Goal: Task Accomplishment & Management: Use online tool/utility

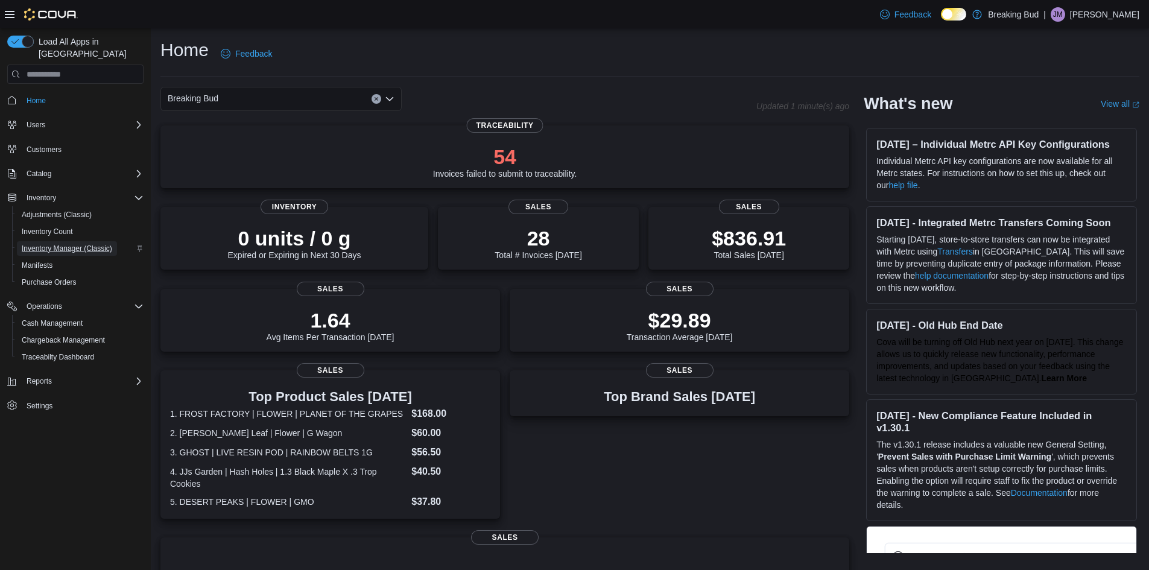
click at [71, 244] on span "Inventory Manager (Classic)" at bounding box center [67, 249] width 90 height 10
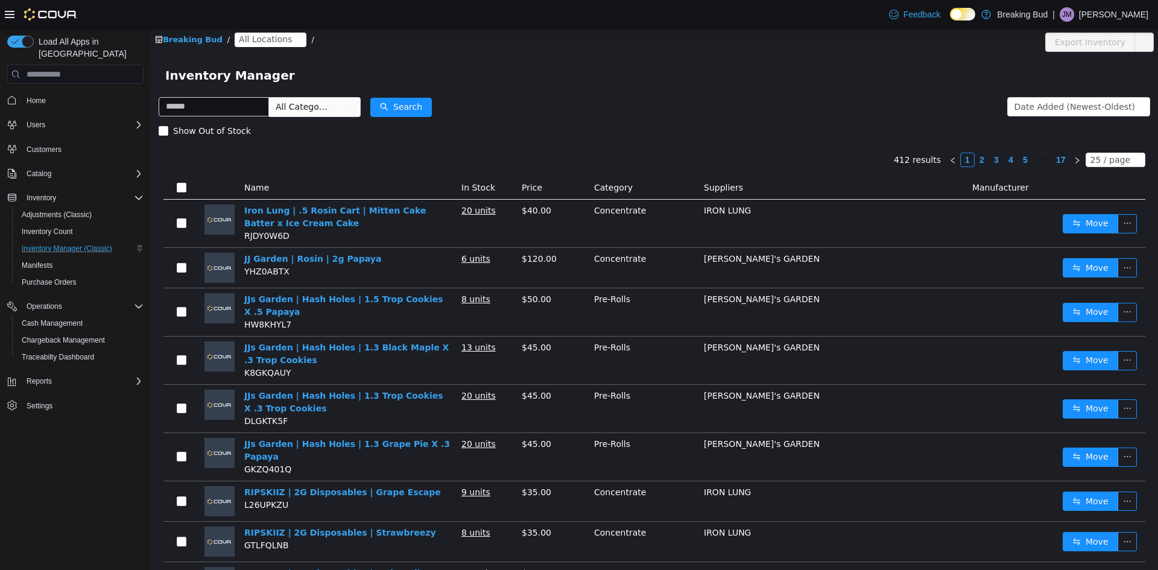
click at [253, 36] on span "All Locations" at bounding box center [265, 39] width 53 height 13
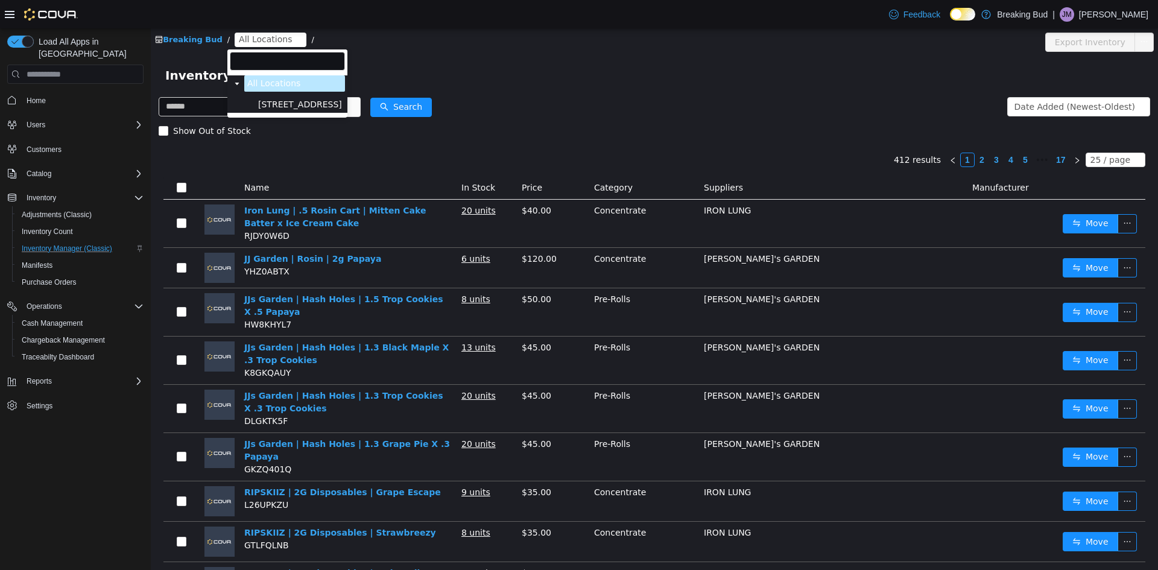
click at [289, 98] on span "[STREET_ADDRESS]" at bounding box center [300, 104] width 90 height 16
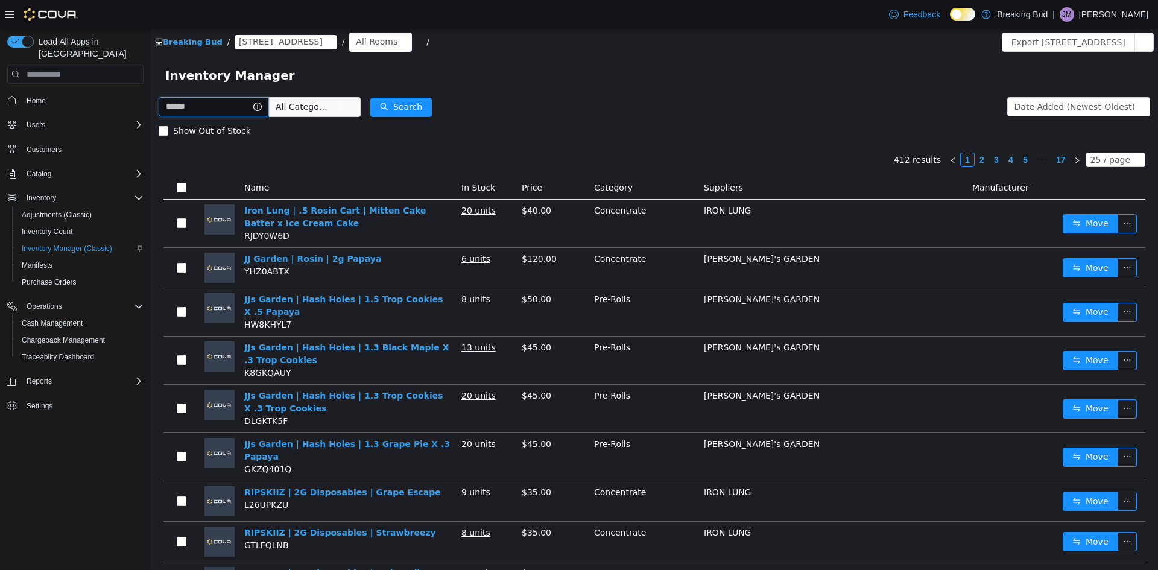
click at [192, 104] on input "text" at bounding box center [214, 106] width 110 height 19
type input "**"
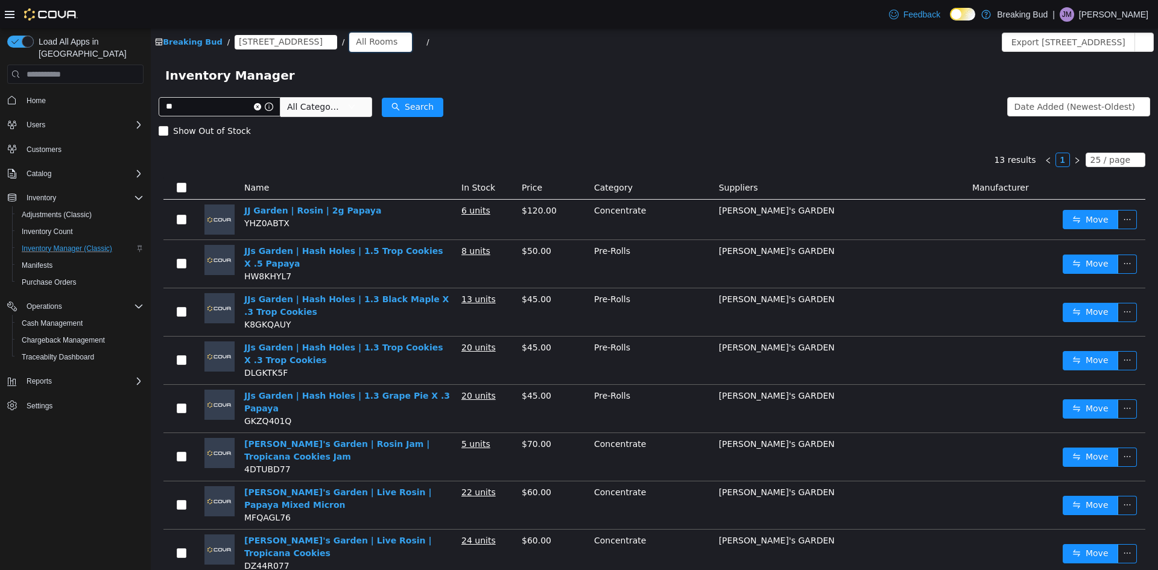
click at [365, 31] on div "Breaking Bud / 8715 Central Ave / All Rooms / Export 8715 Central Ave Inventory" at bounding box center [654, 42] width 1007 height 28
click at [357, 34] on div "All Rooms" at bounding box center [377, 42] width 42 height 18
click at [355, 110] on li "Backstock Inventory" at bounding box center [358, 104] width 72 height 19
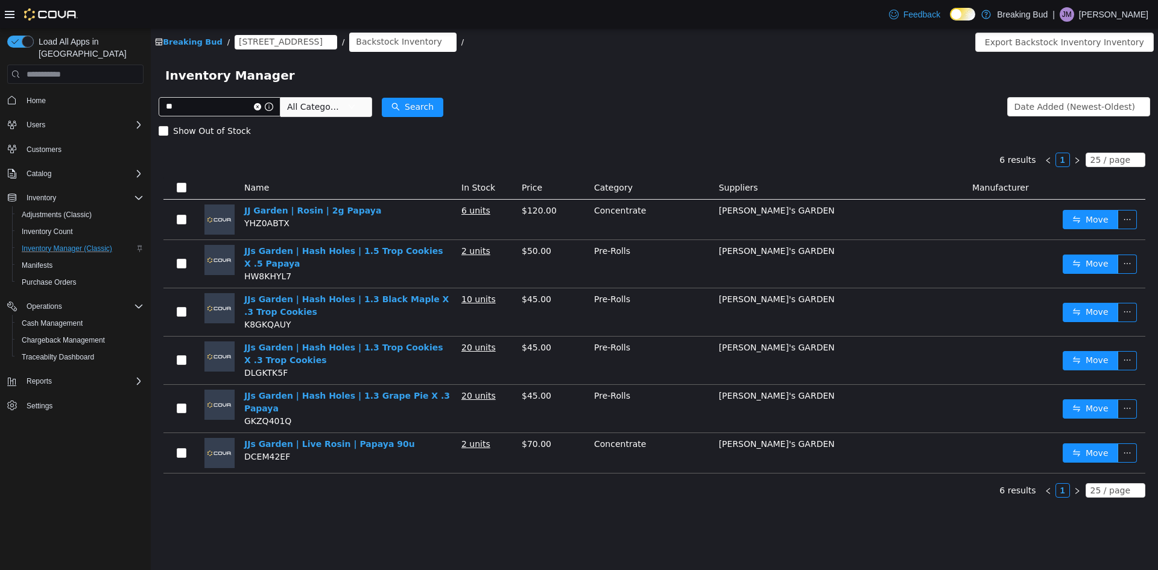
click at [180, 397] on td at bounding box center [181, 409] width 36 height 48
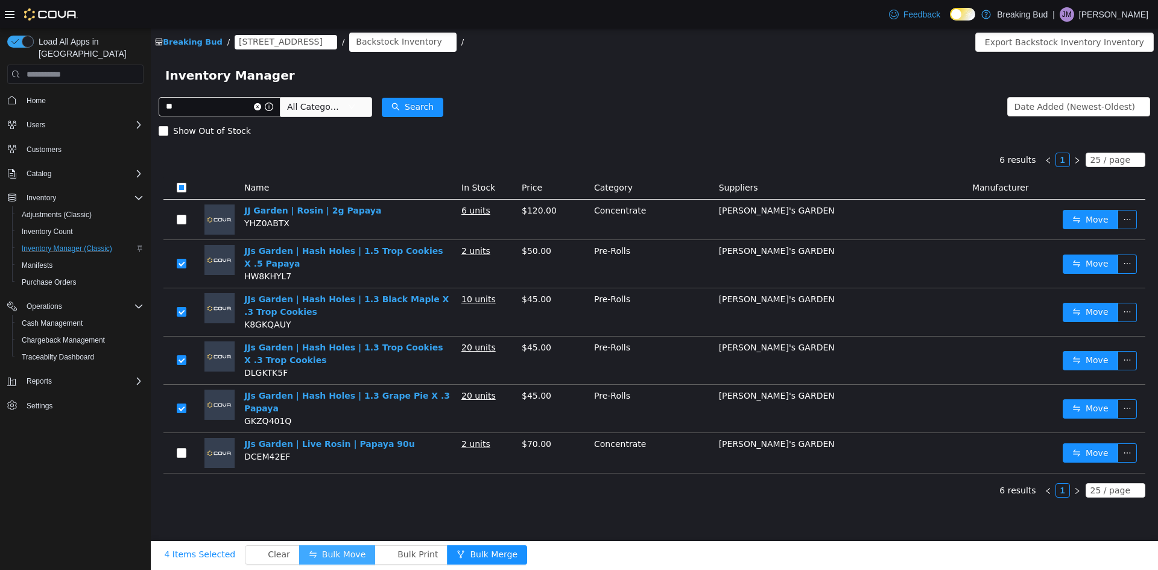
click at [300, 548] on button "Bulk Move" at bounding box center [337, 554] width 76 height 19
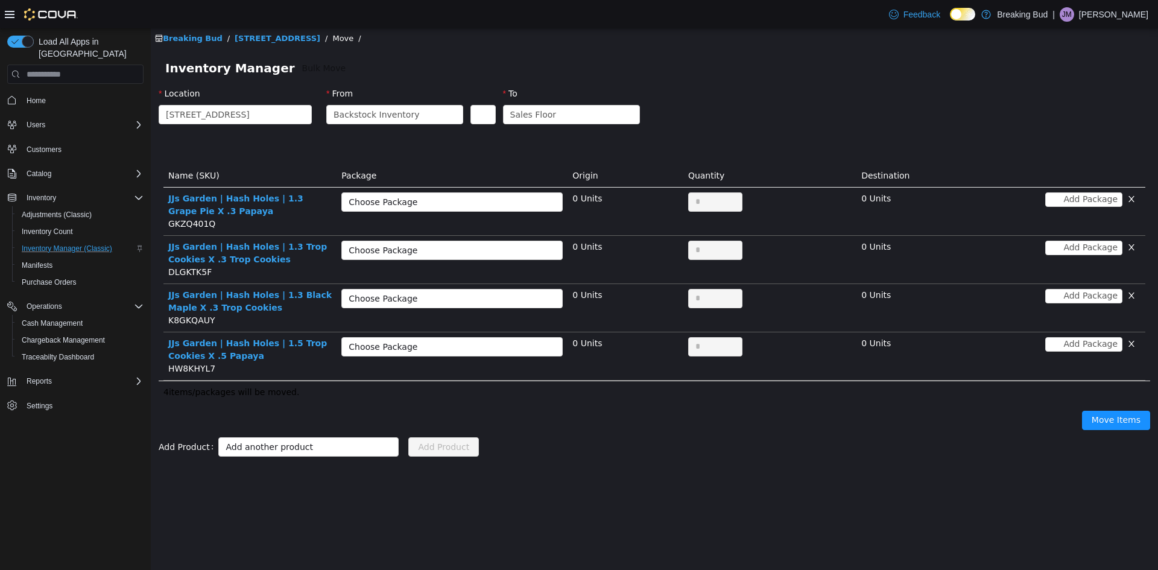
click at [398, 215] on div "Choose Package" at bounding box center [451, 204] width 221 height 24
click at [394, 207] on div "Choose Package" at bounding box center [446, 202] width 194 height 12
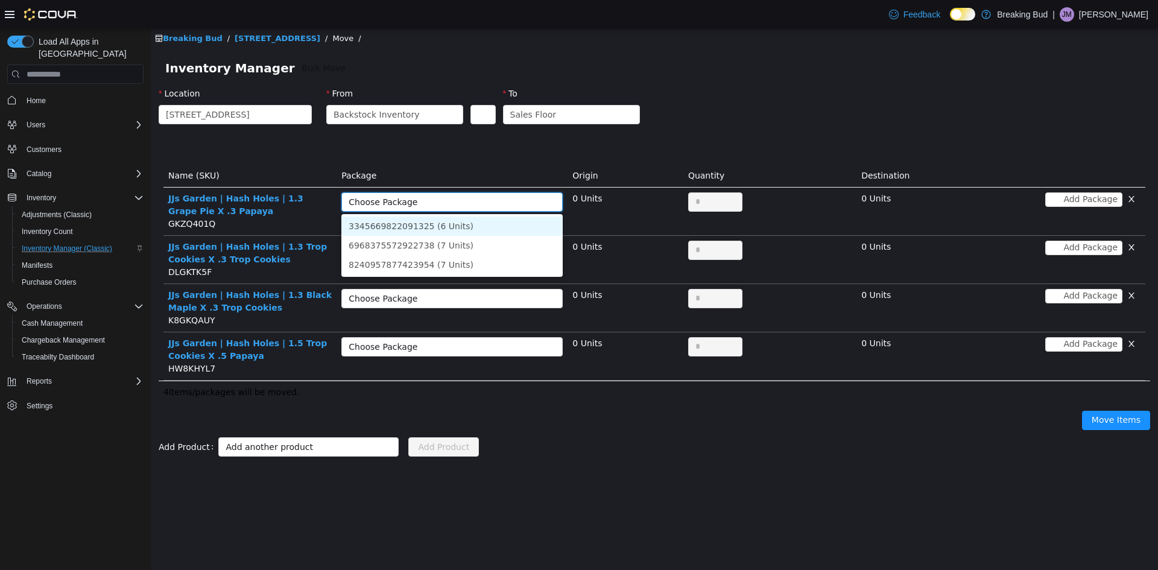
click at [398, 222] on li "3345669822091325 (6 Units)" at bounding box center [451, 225] width 221 height 19
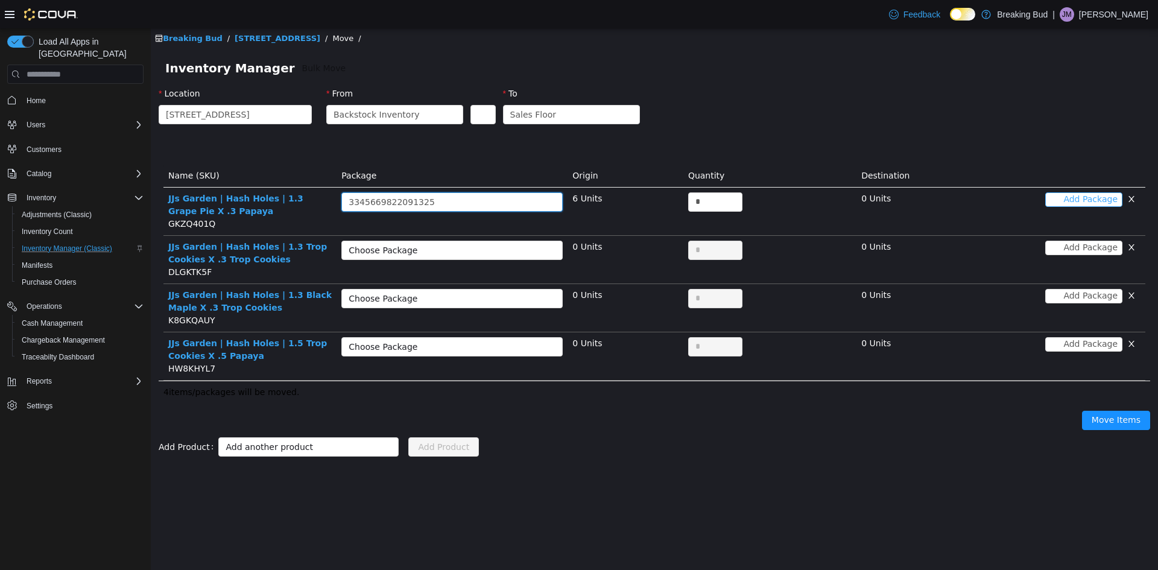
click at [1096, 196] on button "Add Package" at bounding box center [1083, 199] width 77 height 14
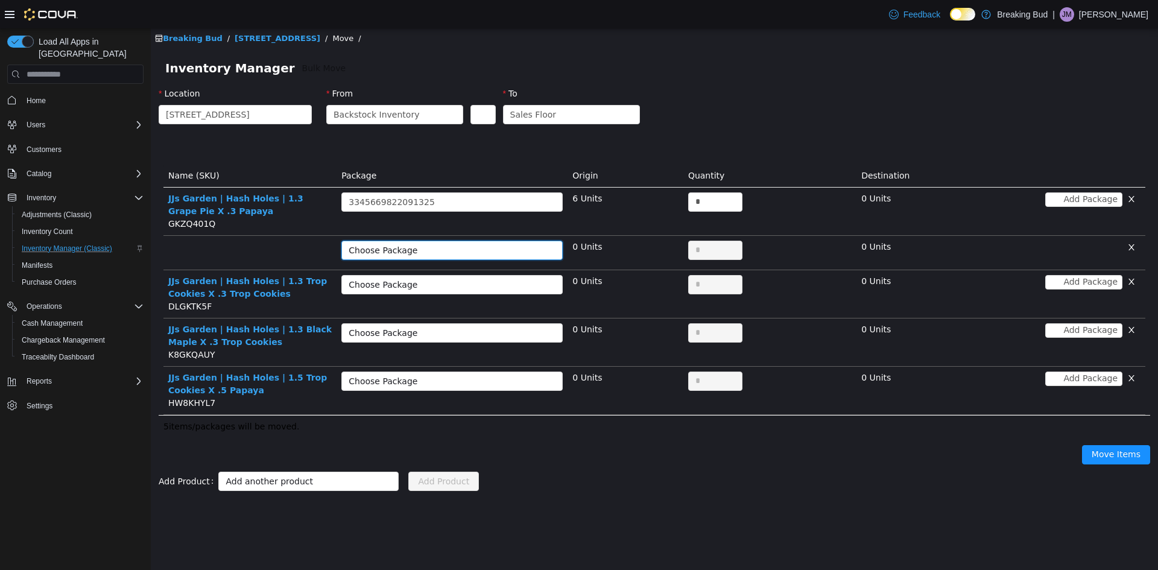
click at [442, 245] on div "Choose Package" at bounding box center [446, 250] width 194 height 12
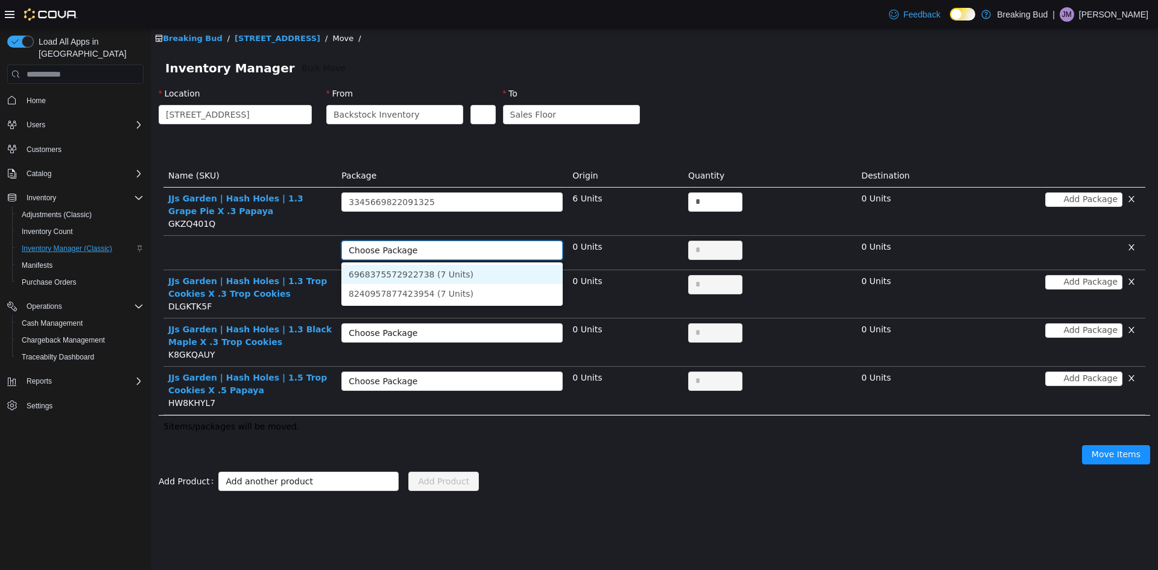
click at [481, 273] on li "6968375572922738 (7 Units)" at bounding box center [451, 274] width 221 height 19
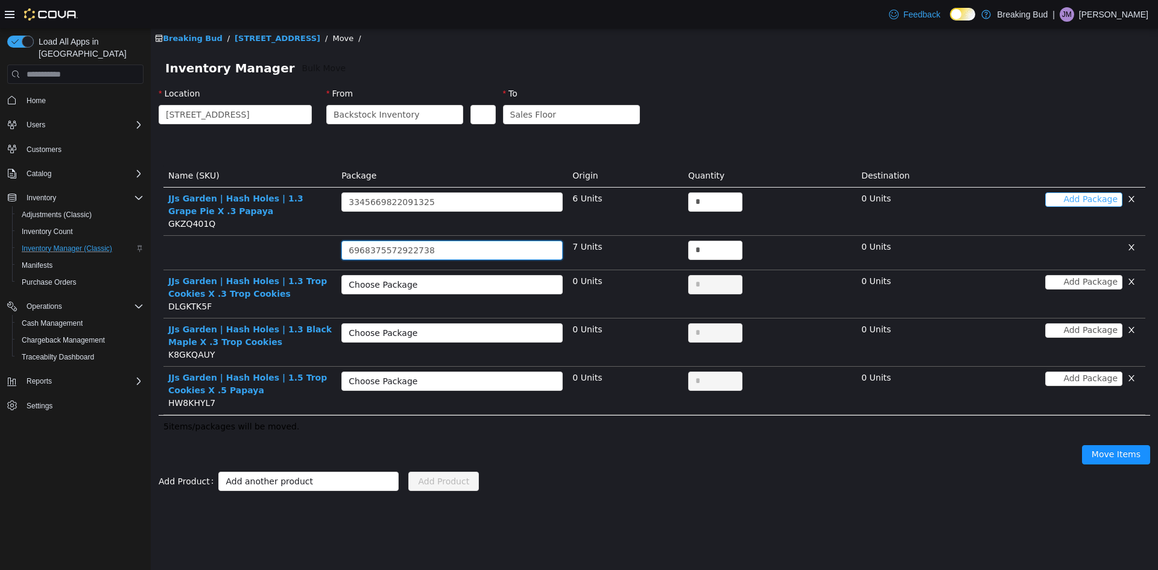
click at [1083, 200] on button "Add Package" at bounding box center [1083, 199] width 77 height 14
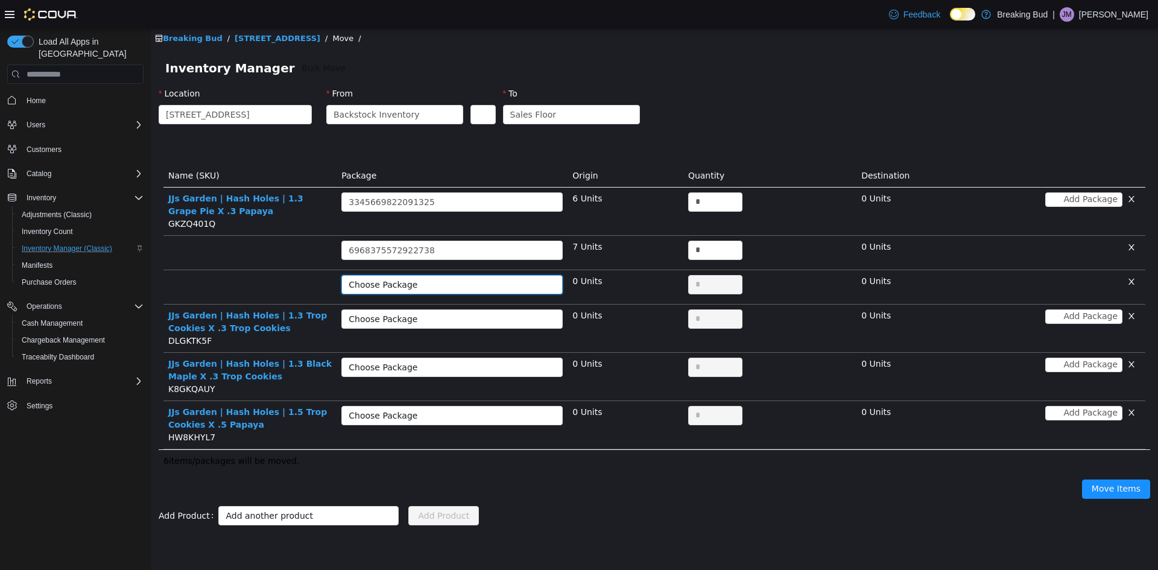
drag, startPoint x: 461, startPoint y: 275, endPoint x: 462, endPoint y: 283, distance: 8.5
click at [461, 278] on div "Choose Package" at bounding box center [448, 285] width 199 height 18
click at [482, 309] on li "8240957877423954 (7 Units)" at bounding box center [451, 308] width 221 height 19
click at [708, 199] on input "*" at bounding box center [715, 202] width 53 height 18
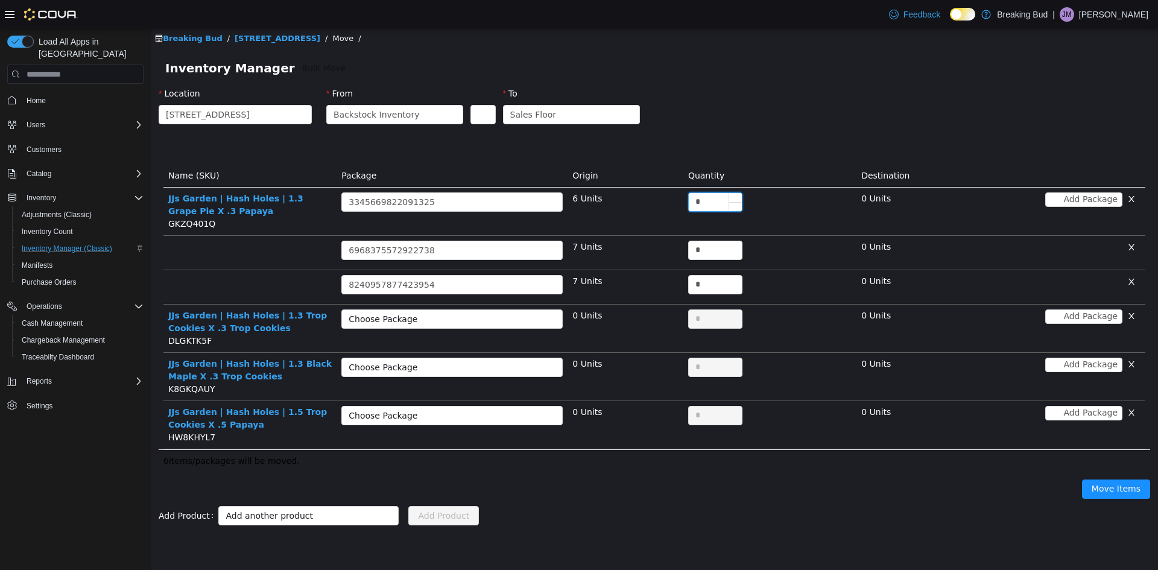
click at [708, 199] on input "*" at bounding box center [715, 202] width 53 height 18
type input "*"
click at [708, 271] on td "*" at bounding box center [769, 287] width 173 height 34
click at [706, 252] on input "*" at bounding box center [715, 250] width 53 height 18
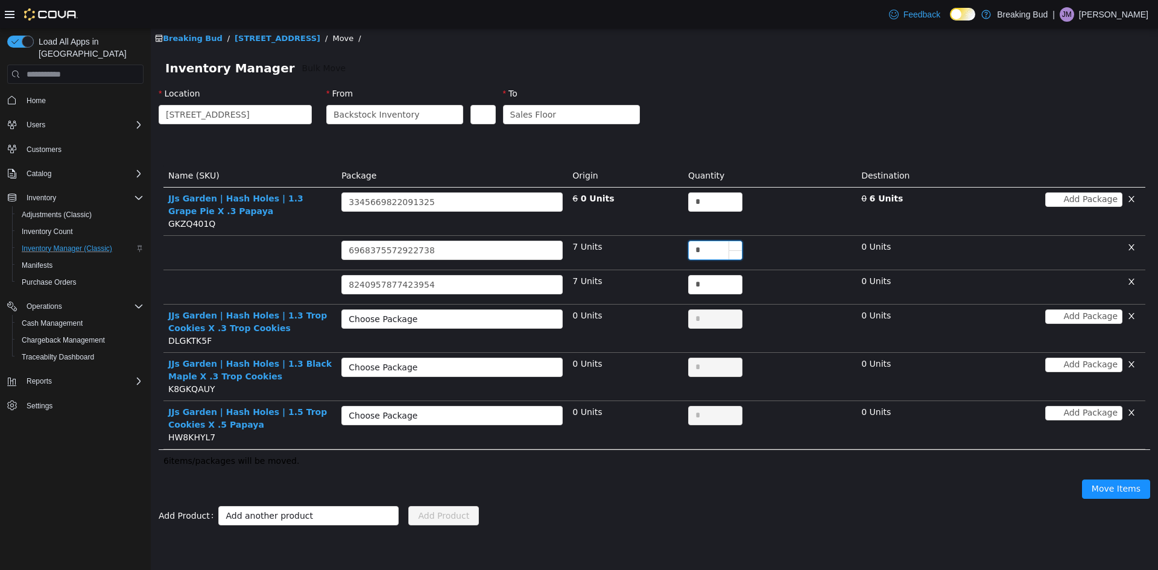
click at [706, 252] on input "*" at bounding box center [715, 250] width 53 height 18
type input "*"
click at [710, 295] on div "*" at bounding box center [769, 287] width 163 height 24
click at [704, 284] on input "*" at bounding box center [715, 285] width 53 height 18
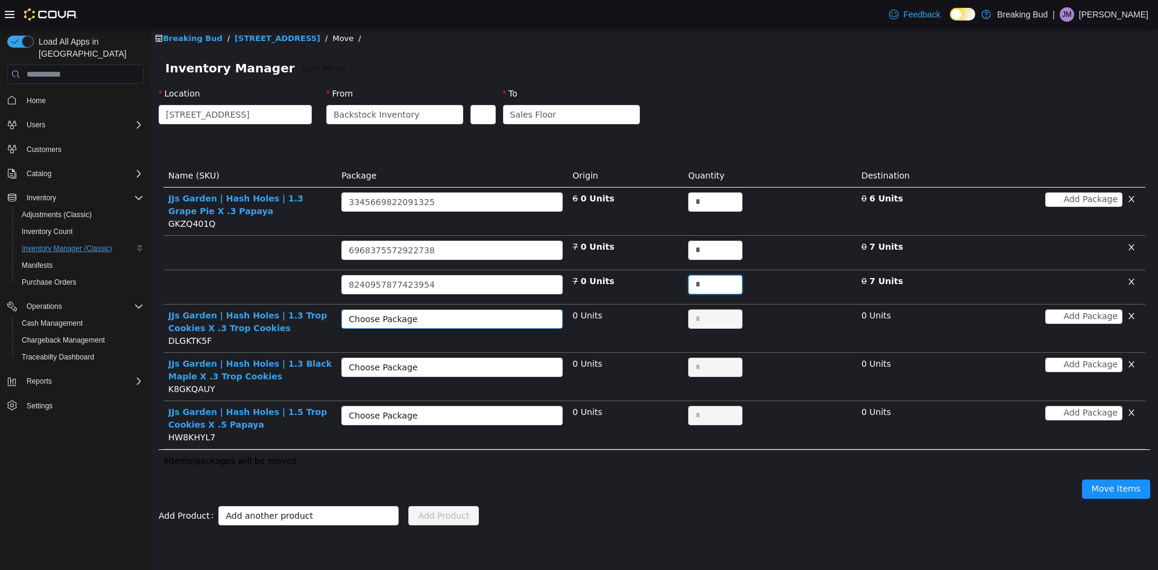
drag, startPoint x: 473, startPoint y: 323, endPoint x: 478, endPoint y: 317, distance: 8.1
click at [475, 322] on div "Choose Package" at bounding box center [446, 319] width 194 height 12
type input "*"
click at [478, 340] on li "0671826964313559 (10 Units)" at bounding box center [451, 342] width 221 height 19
click at [699, 314] on input "*" at bounding box center [715, 319] width 53 height 18
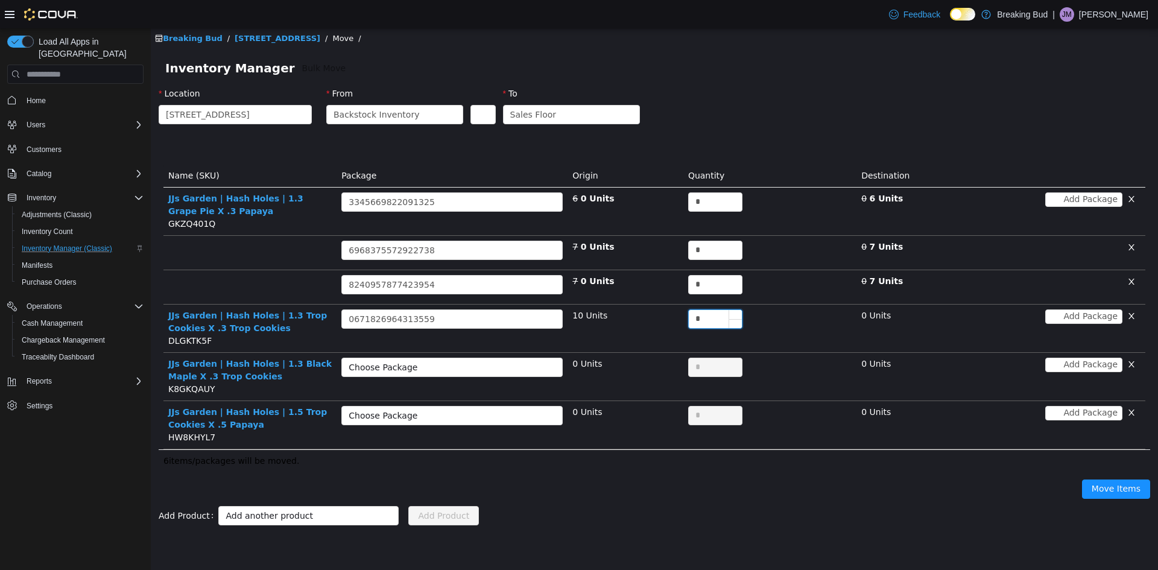
click at [699, 314] on input "*" at bounding box center [715, 319] width 53 height 18
type input "**"
click at [1083, 317] on button "Add Package" at bounding box center [1083, 316] width 77 height 14
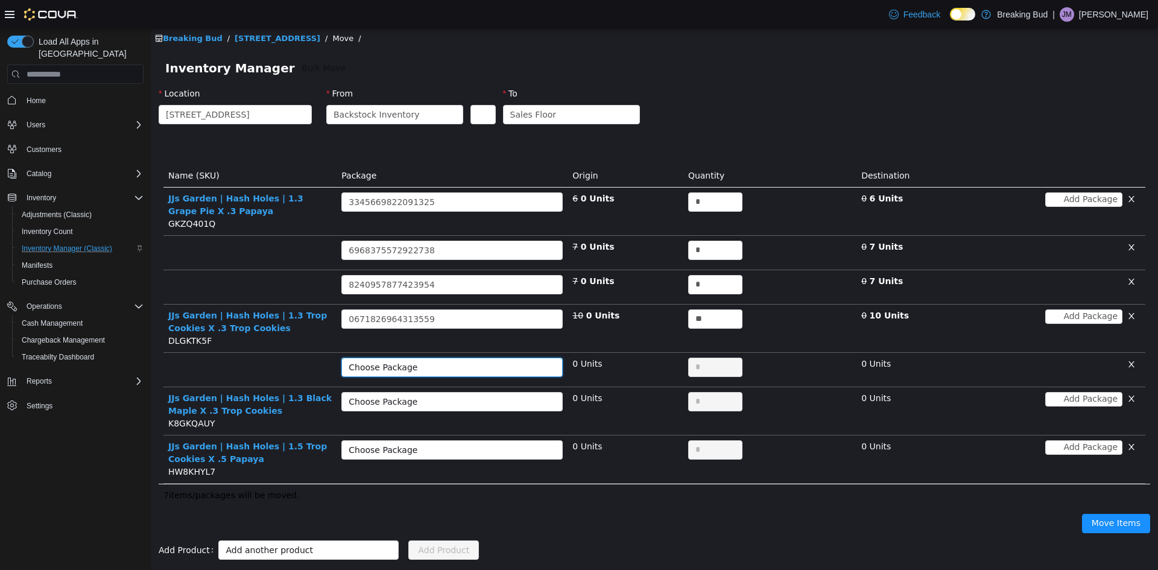
click at [400, 370] on div "Choose Package" at bounding box center [446, 367] width 194 height 12
click at [475, 391] on li "3278845530989153 (10 Units)" at bounding box center [451, 391] width 221 height 19
click at [718, 361] on input "*" at bounding box center [715, 367] width 53 height 18
click at [705, 367] on input "*" at bounding box center [715, 367] width 53 height 18
click at [691, 365] on input "*" at bounding box center [715, 367] width 53 height 18
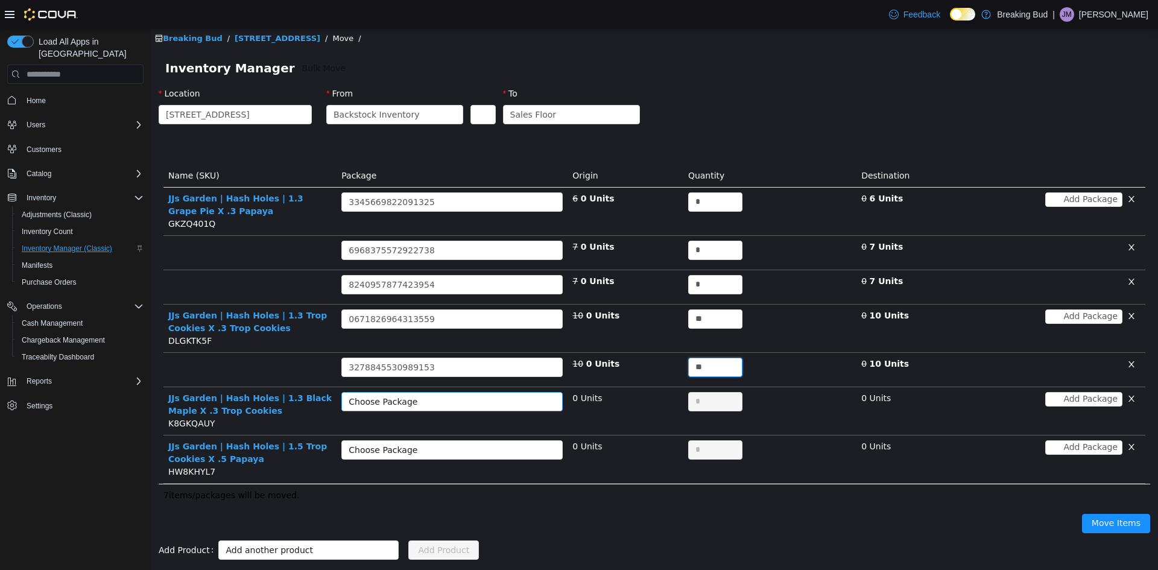
click at [429, 402] on div "Choose Package" at bounding box center [446, 402] width 194 height 12
type input "**"
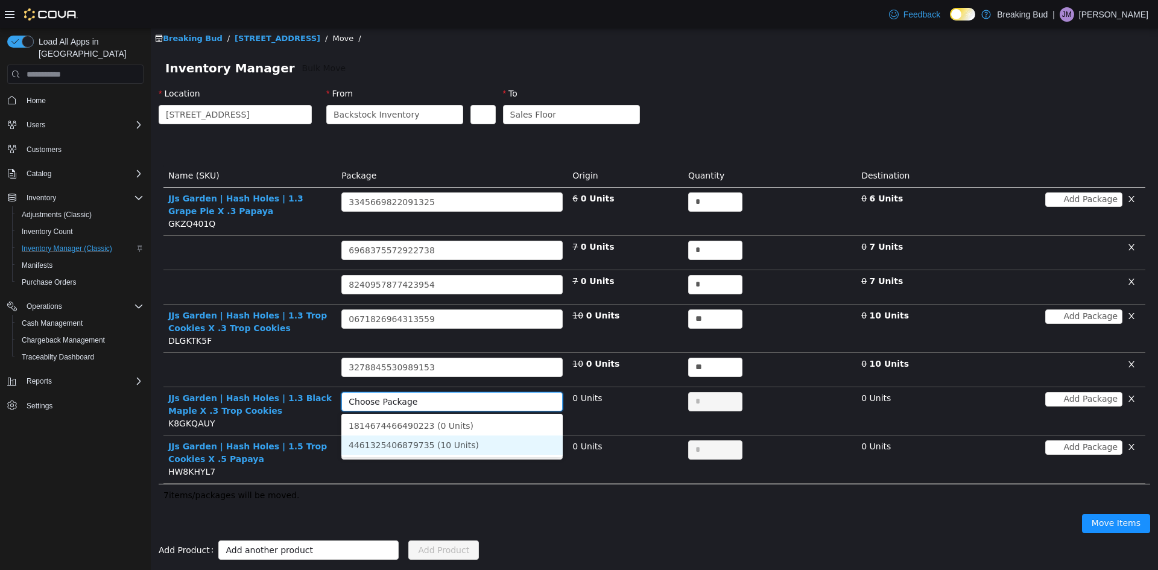
click at [456, 446] on li "4461325406879735 (10 Units)" at bounding box center [451, 444] width 221 height 19
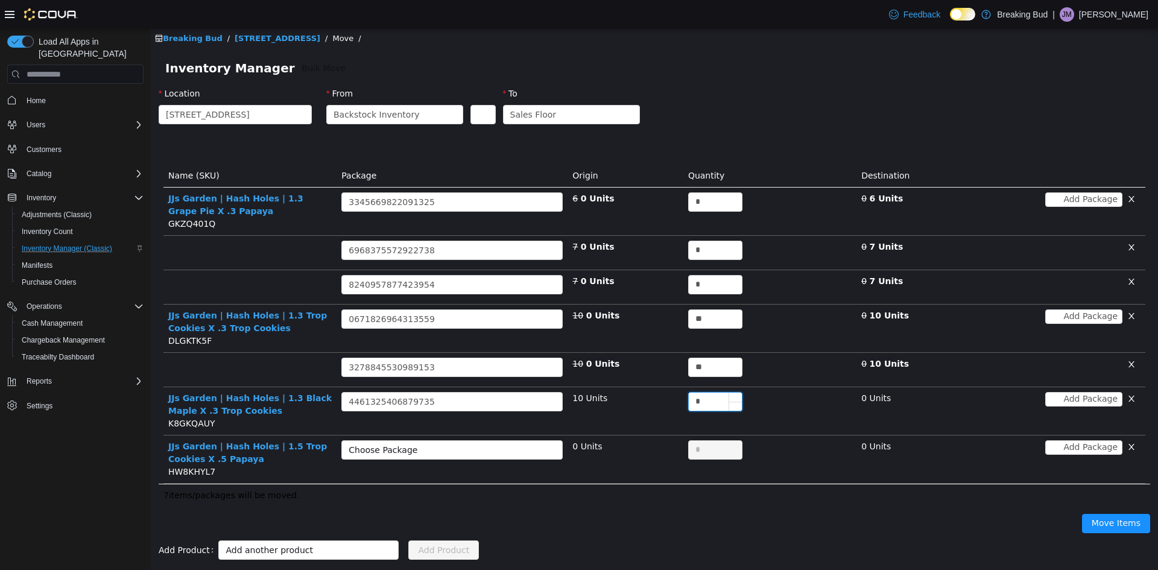
click at [702, 393] on input "*" at bounding box center [715, 402] width 53 height 18
type input "**"
click at [404, 442] on div "Choose Package" at bounding box center [448, 450] width 199 height 18
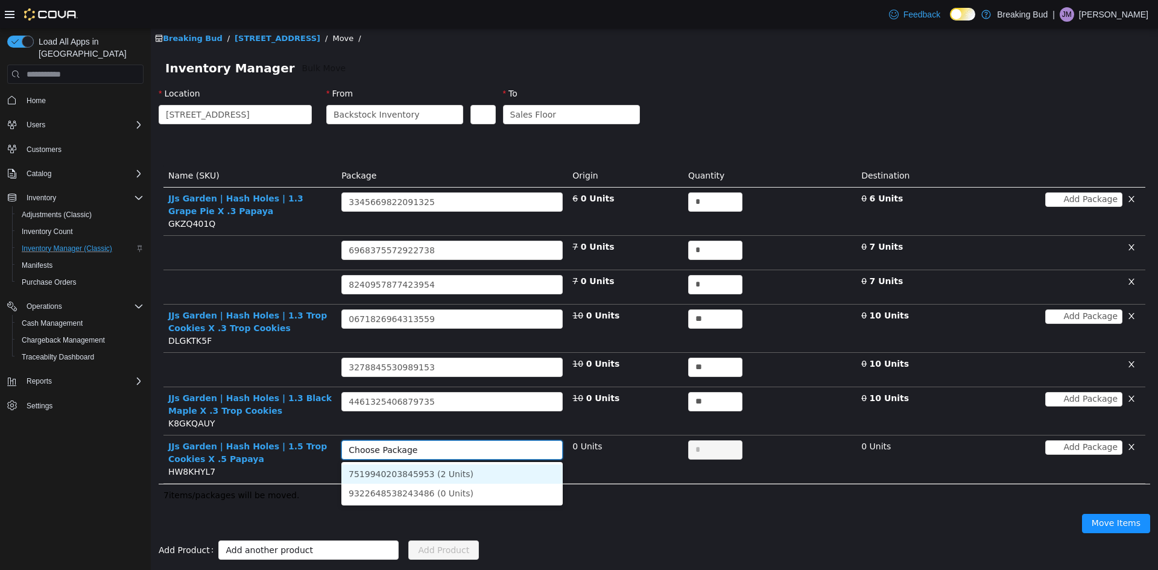
click at [482, 474] on li "7519940203845953 (2 Units)" at bounding box center [451, 473] width 221 height 19
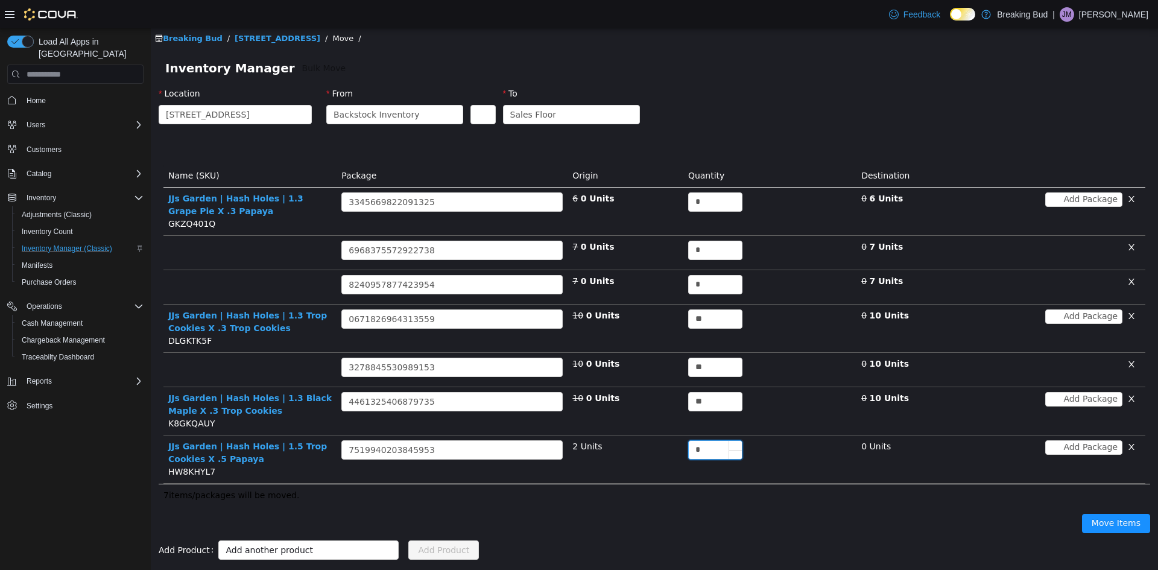
click at [713, 442] on input "*" at bounding box center [715, 450] width 53 height 18
type input "*"
click at [1107, 514] on button "Move Items" at bounding box center [1116, 523] width 68 height 19
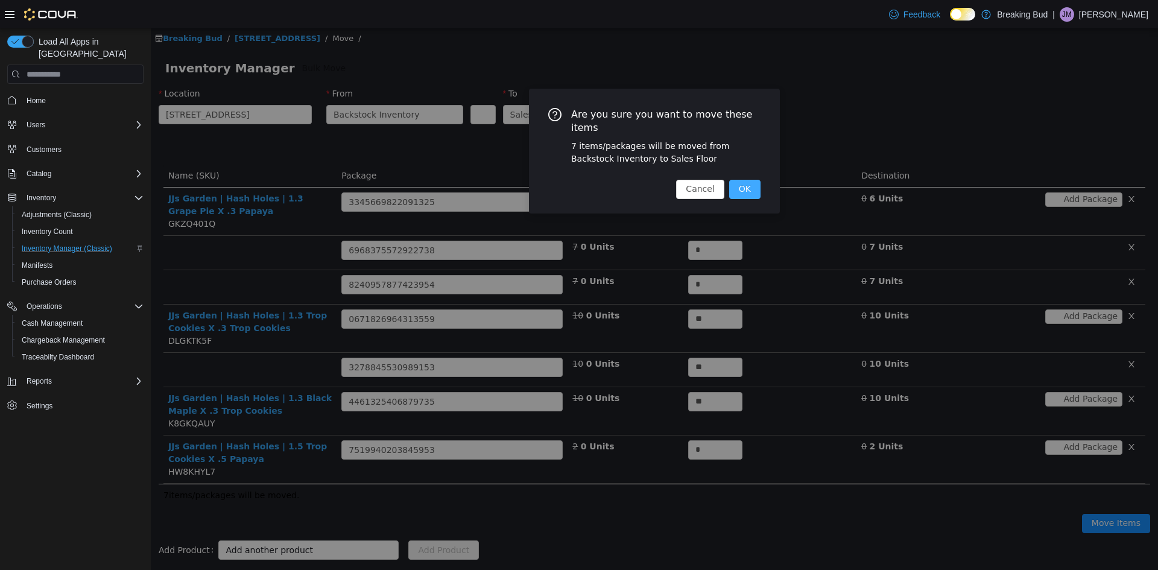
click at [740, 180] on button "OK" at bounding box center [744, 189] width 31 height 19
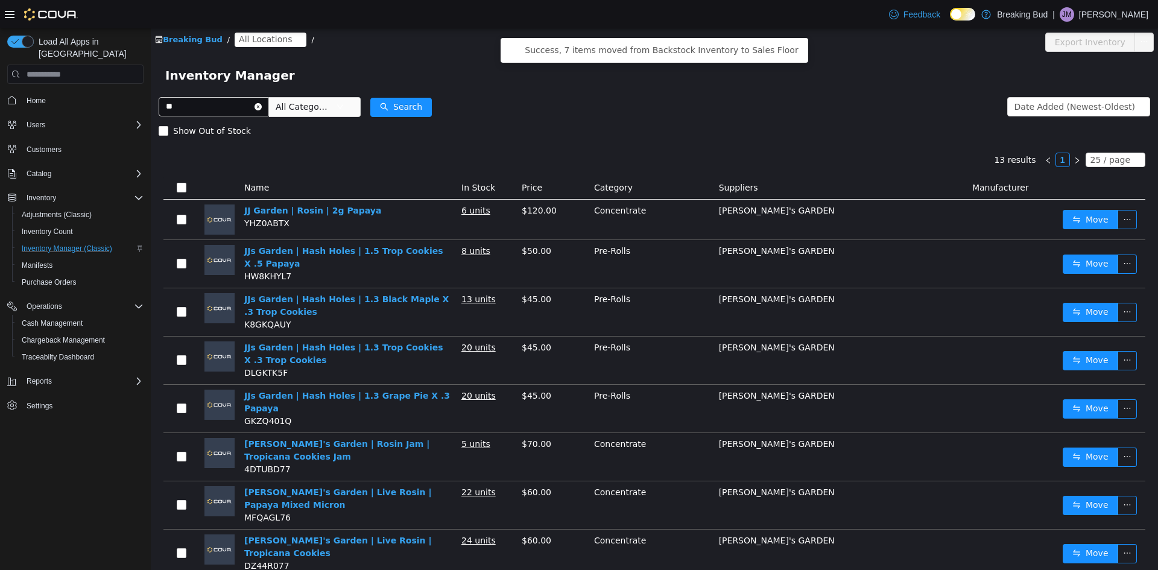
click at [294, 38] on icon "icon: close-circle" at bounding box center [297, 39] width 7 height 7
click at [266, 34] on span "All Locations" at bounding box center [265, 39] width 53 height 13
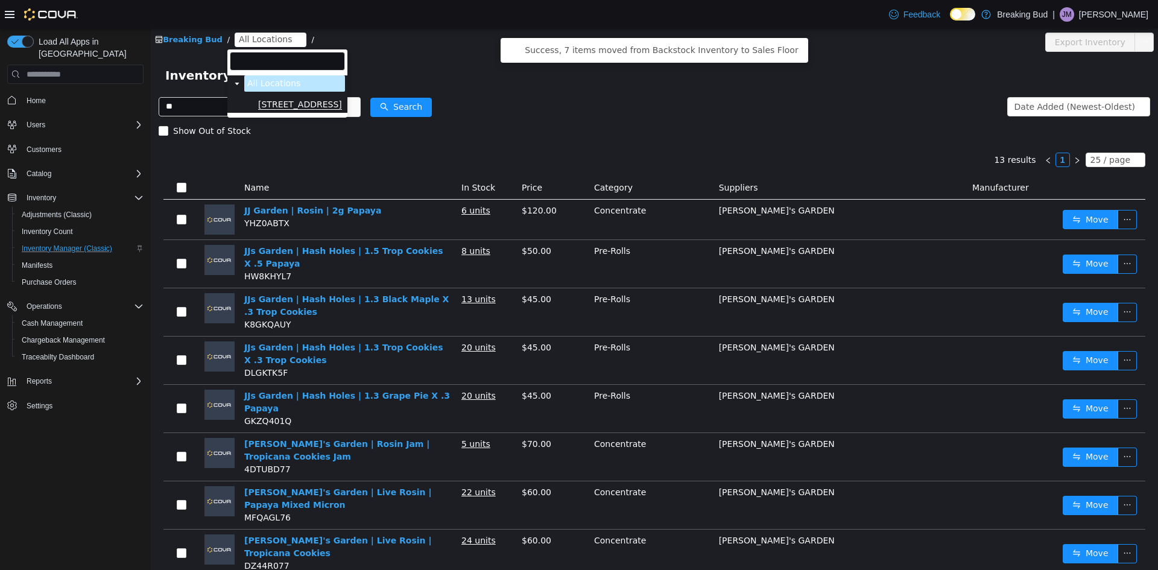
click at [308, 104] on span "[STREET_ADDRESS]" at bounding box center [300, 104] width 84 height 10
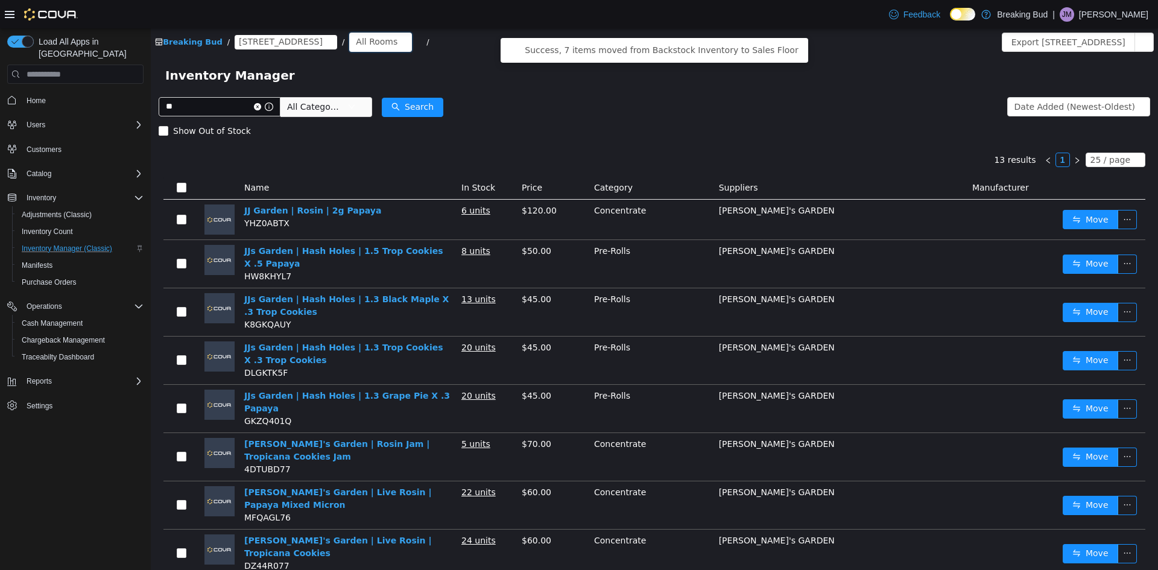
click at [356, 44] on div "All Rooms" at bounding box center [377, 42] width 42 height 18
click at [358, 84] on li "Sales Floor" at bounding box center [358, 85] width 72 height 19
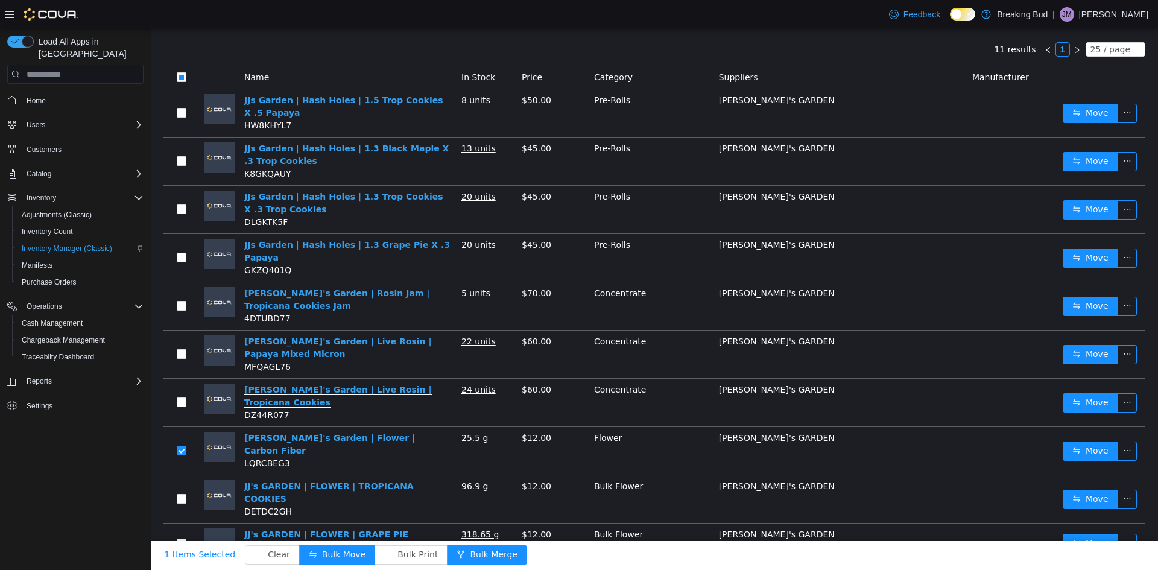
scroll to position [132, 0]
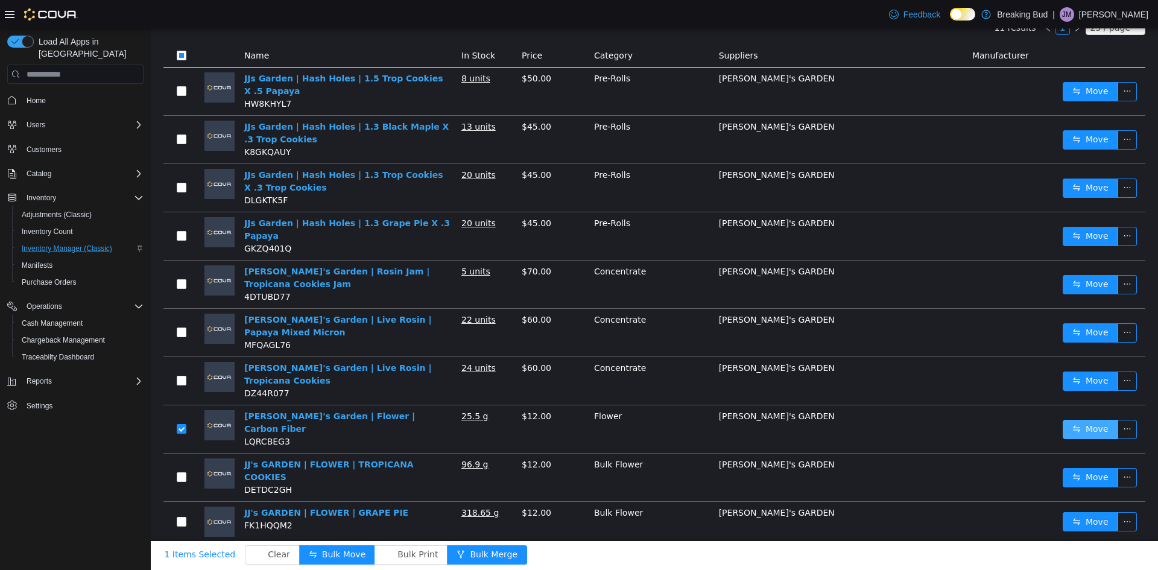
click at [1068, 420] on button "Move" at bounding box center [1089, 429] width 55 height 19
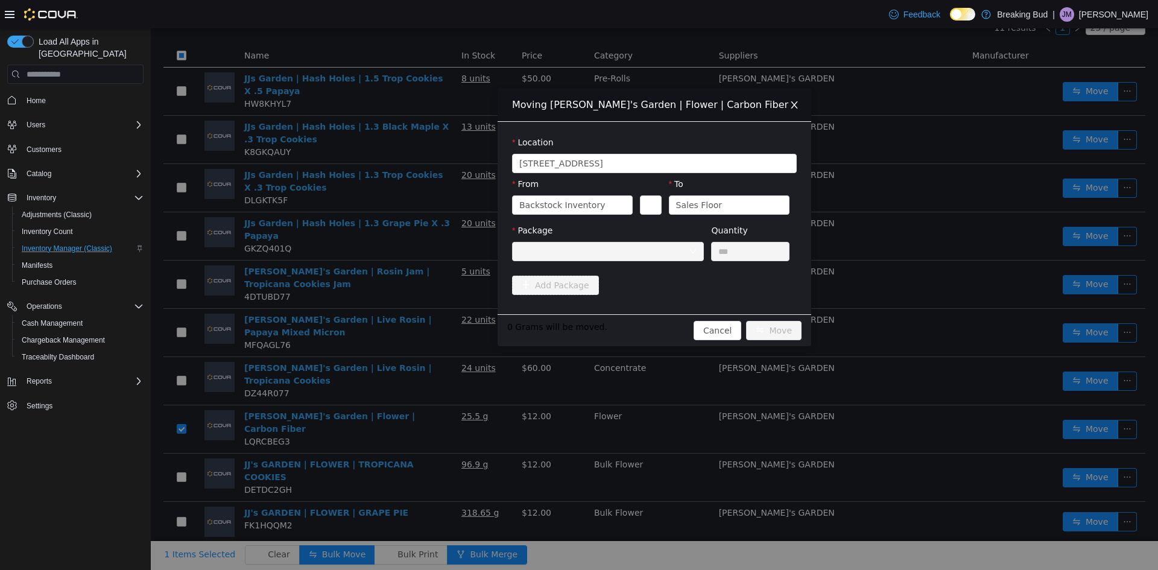
click at [626, 256] on div at bounding box center [603, 251] width 169 height 18
click at [640, 206] on button "Swap" at bounding box center [650, 204] width 21 height 19
click at [626, 261] on div "Package" at bounding box center [608, 245] width 192 height 42
click at [628, 246] on div at bounding box center [603, 251] width 169 height 18
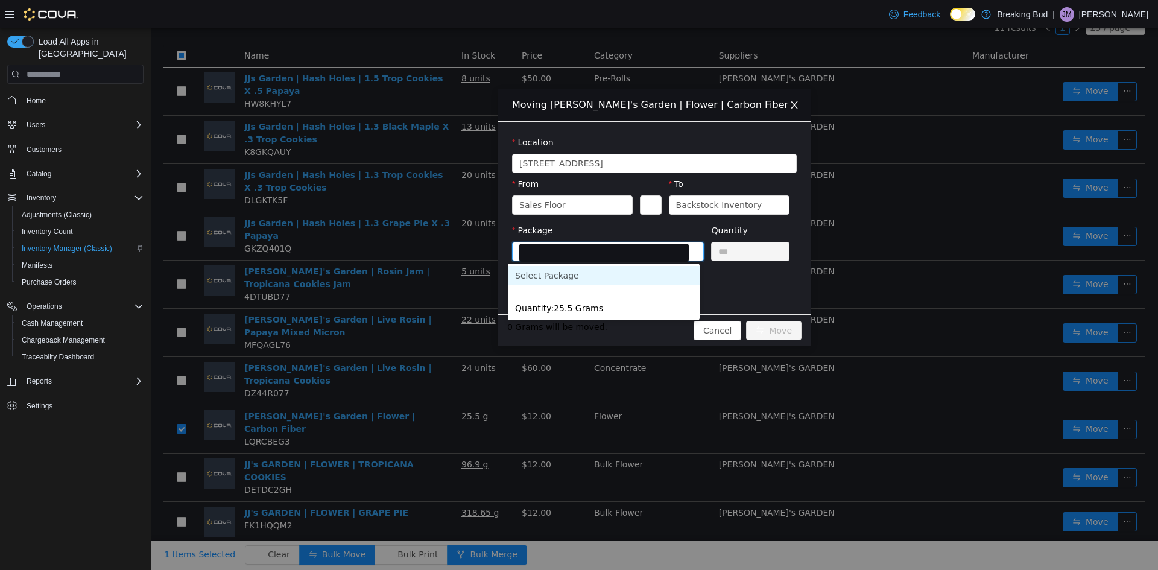
click at [628, 247] on input "Package" at bounding box center [603, 253] width 169 height 18
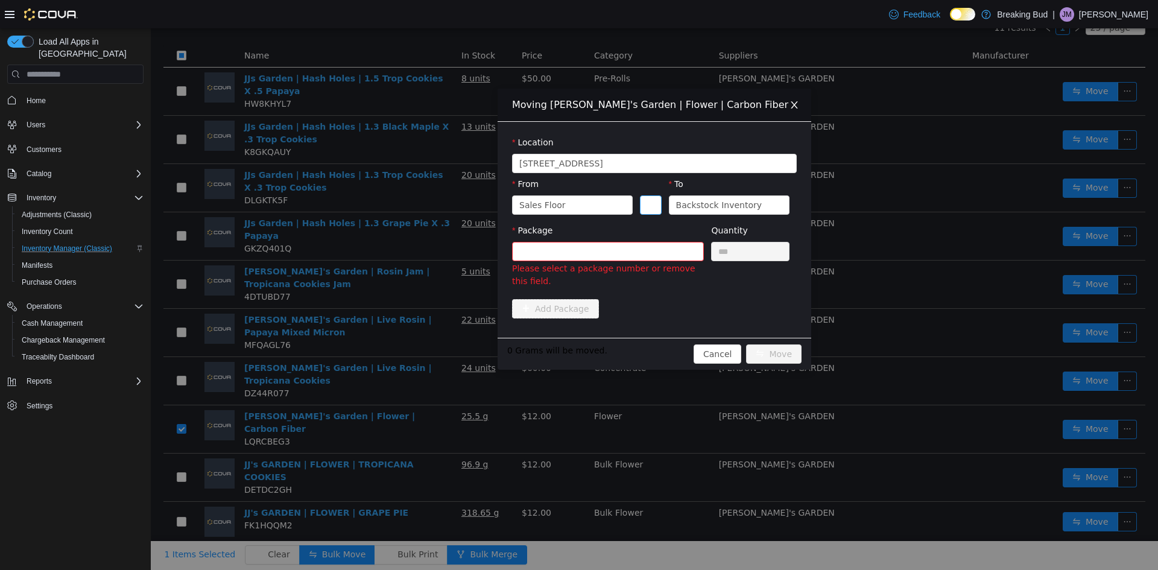
click at [649, 195] on button "Swap" at bounding box center [650, 204] width 21 height 19
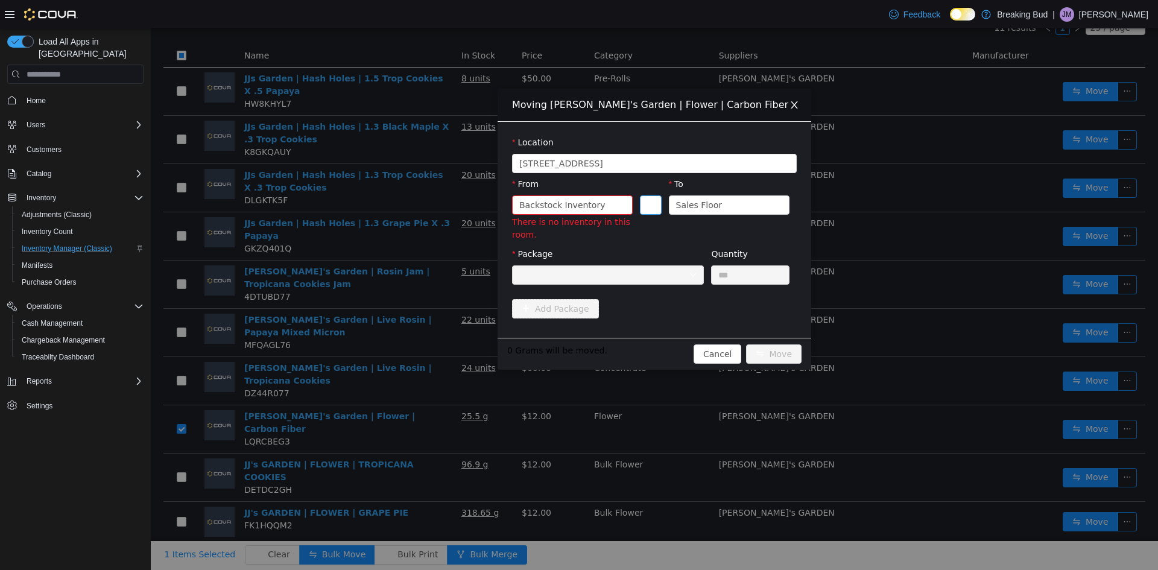
click at [646, 208] on button "Swap" at bounding box center [650, 204] width 21 height 19
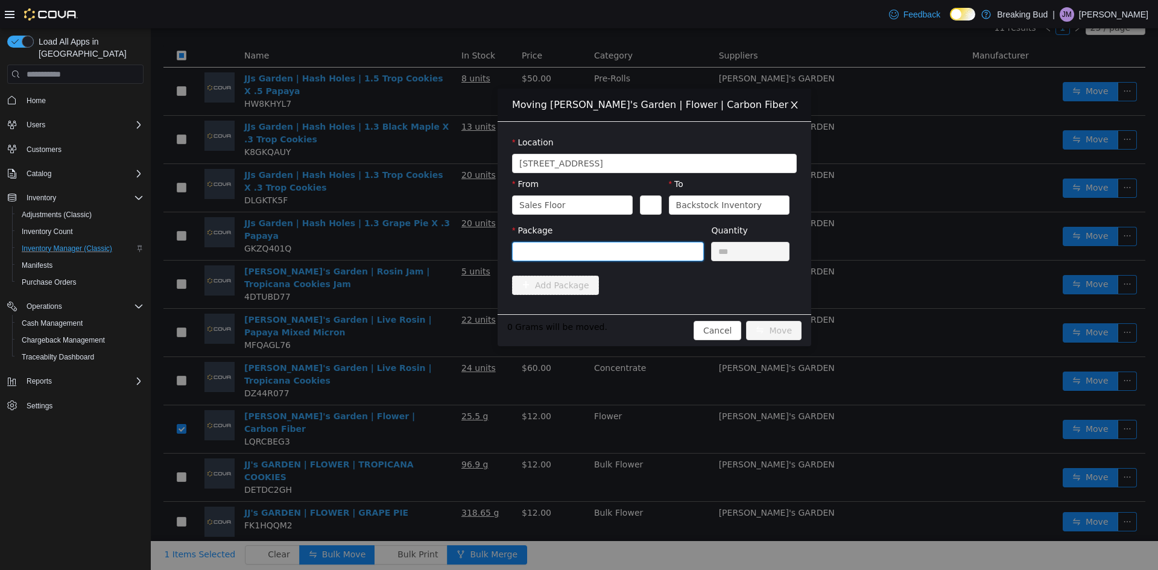
click at [622, 251] on div at bounding box center [603, 251] width 169 height 18
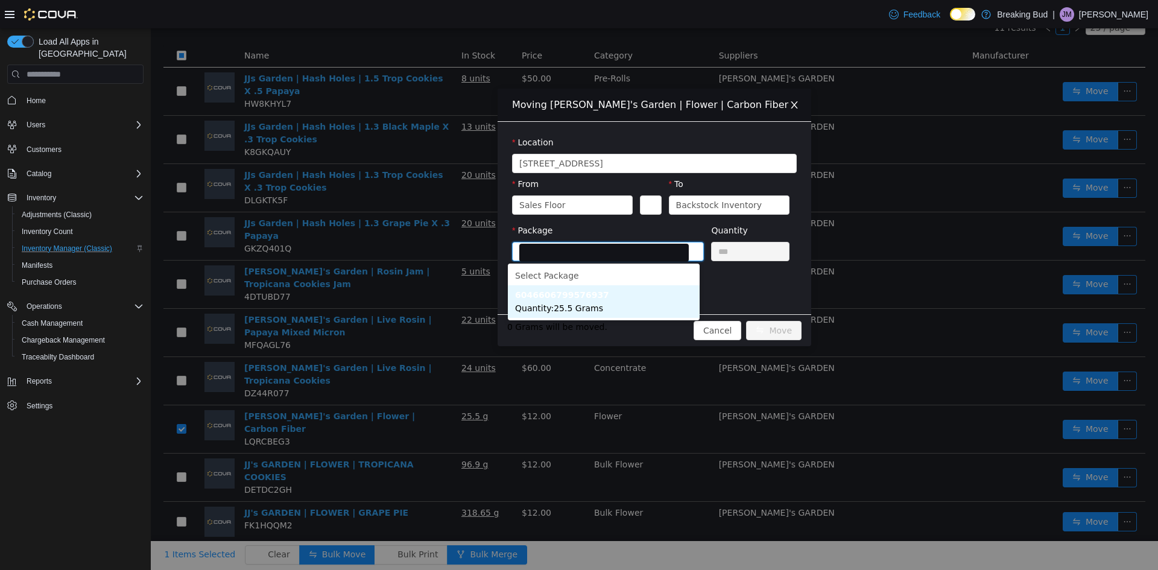
click at [604, 306] on li "6046606799576937 Quantity : 25.5 Grams" at bounding box center [604, 301] width 192 height 33
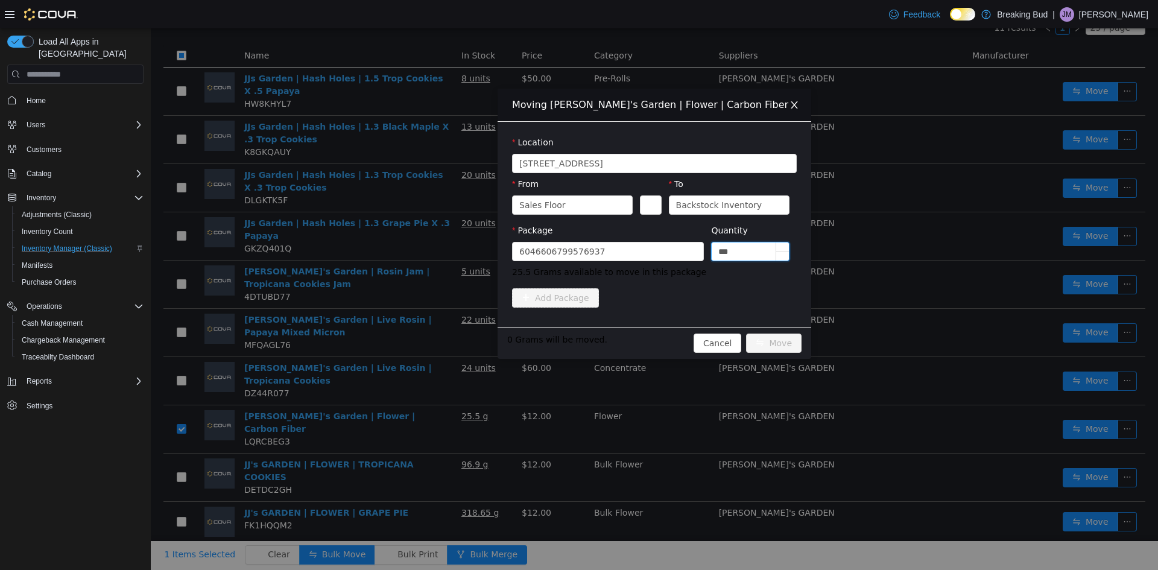
click at [725, 251] on input "***" at bounding box center [749, 251] width 77 height 18
click at [725, 246] on input "***" at bounding box center [749, 251] width 77 height 18
type input "****"
click at [774, 336] on button "Move" at bounding box center [773, 342] width 55 height 19
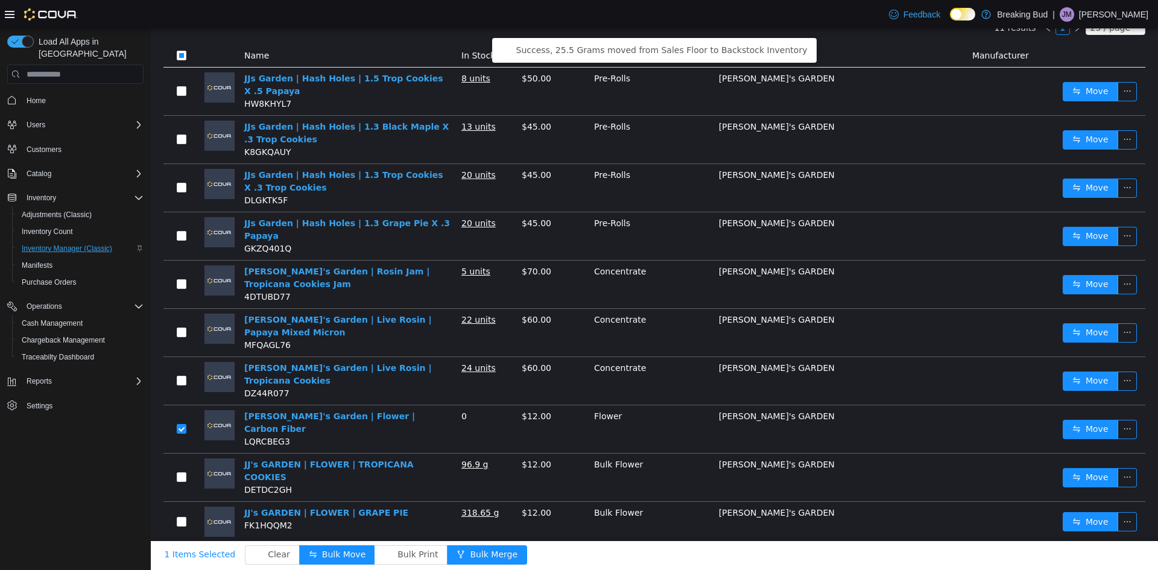
click at [172, 405] on td at bounding box center [181, 429] width 36 height 48
click at [180, 423] on label at bounding box center [182, 429] width 10 height 13
